Goal: Transaction & Acquisition: Purchase product/service

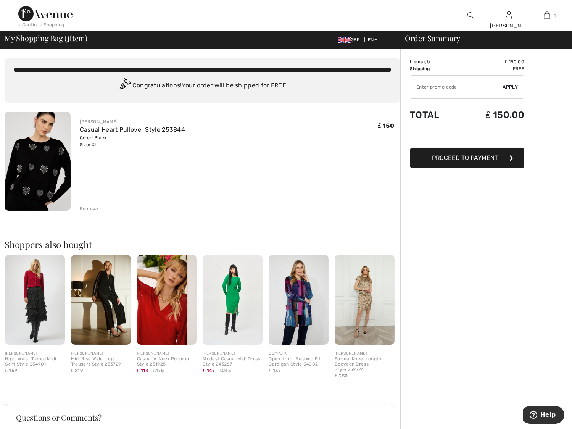
click at [439, 155] on span "Proceed to Payment" at bounding box center [465, 157] width 66 height 7
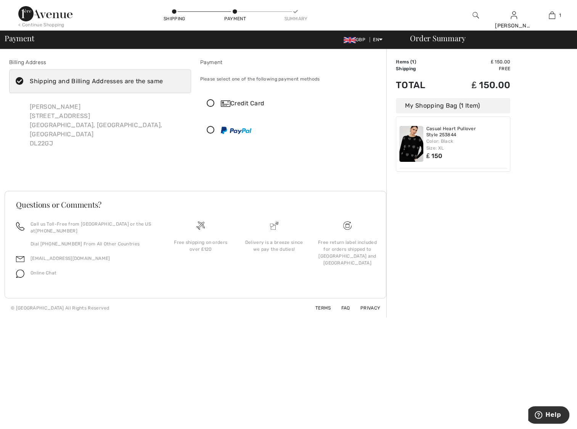
click at [255, 103] on div "Credit Card" at bounding box center [299, 103] width 156 height 9
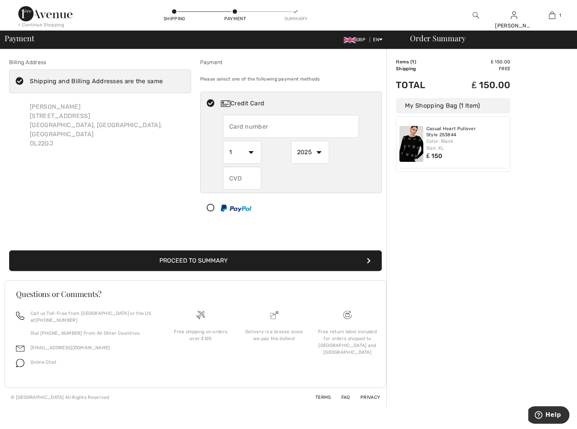
click at [252, 126] on input "text" at bounding box center [291, 126] width 136 height 23
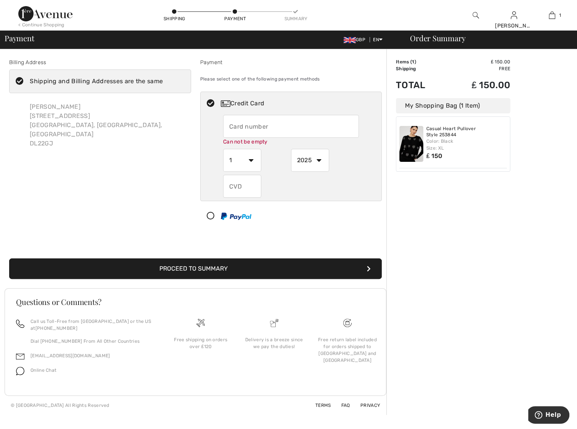
type input "5301280117056013"
select select "5"
select select "2027"
type input "987"
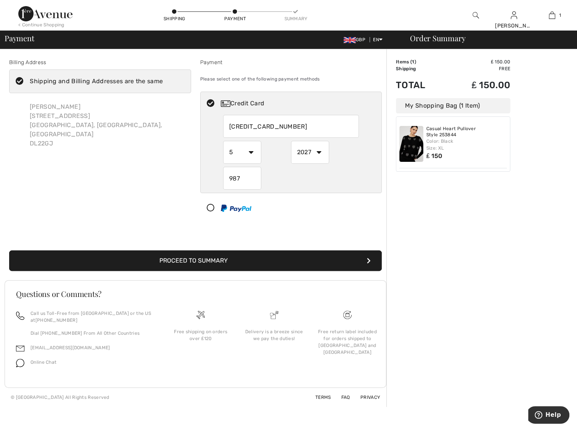
click at [229, 262] on button "Proceed to Summary" at bounding box center [195, 260] width 373 height 21
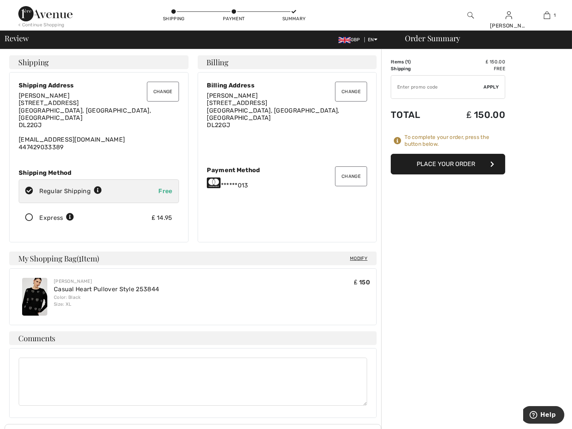
click at [436, 161] on button "Place Your Order" at bounding box center [448, 164] width 114 height 21
